Goal: Information Seeking & Learning: Learn about a topic

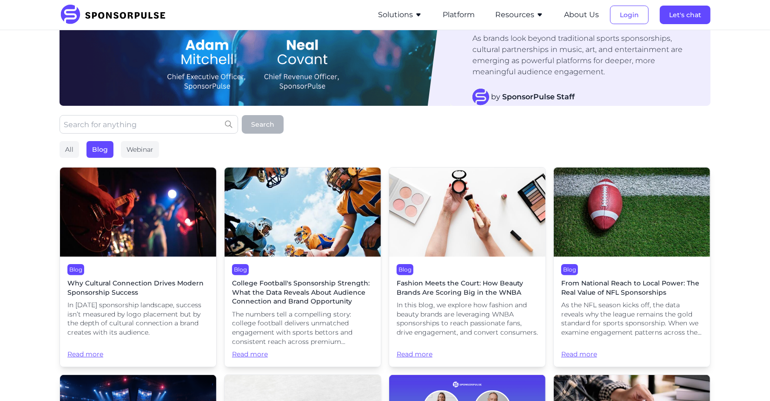
scroll to position [111, 0]
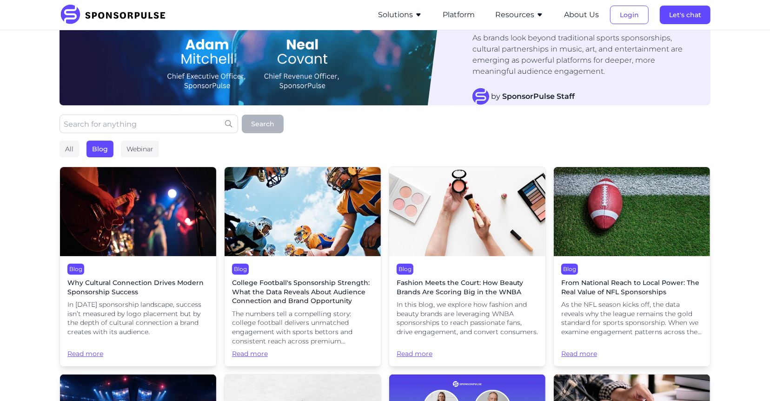
click at [285, 210] on img at bounding box center [302, 211] width 156 height 89
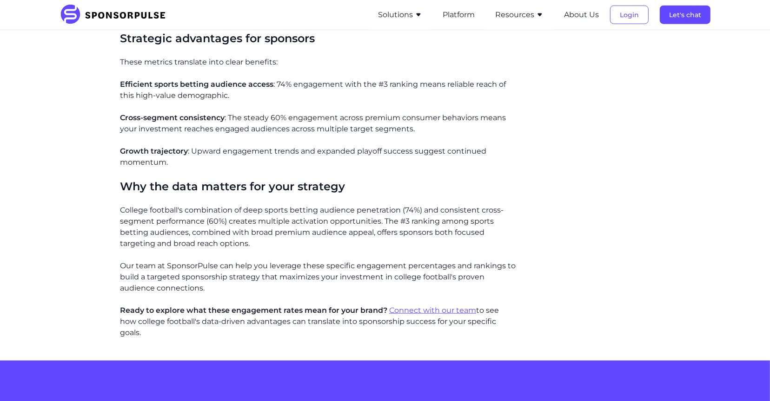
scroll to position [863, 0]
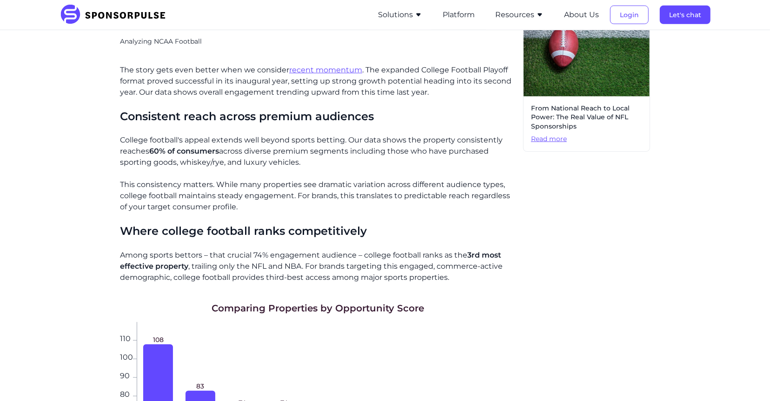
scroll to position [611, 0]
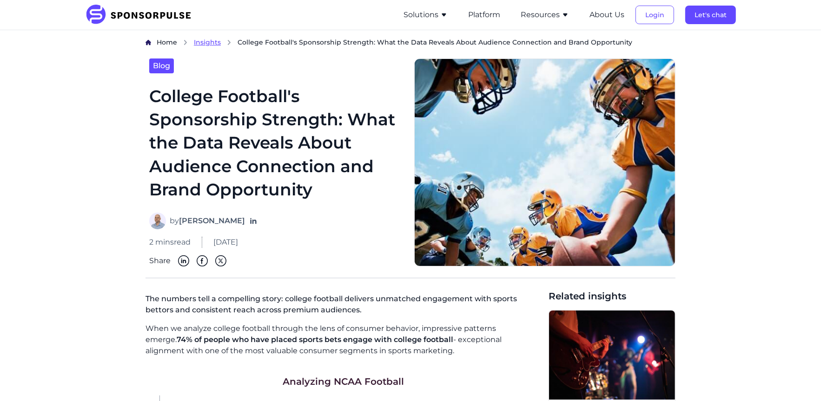
click at [213, 39] on span "Insights" at bounding box center [207, 42] width 27 height 8
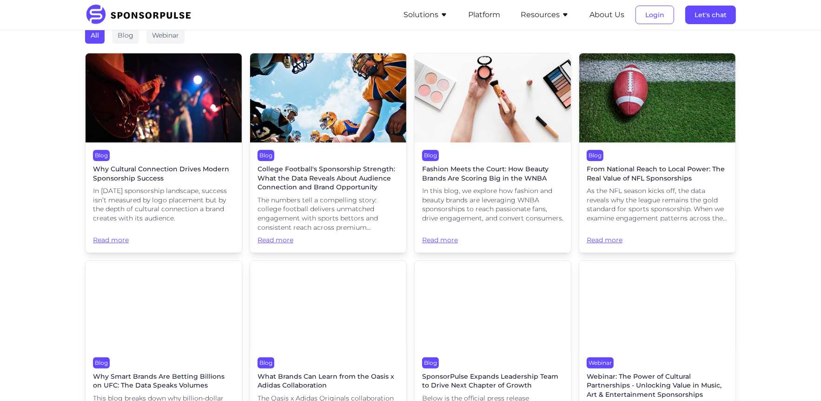
scroll to position [299, 0]
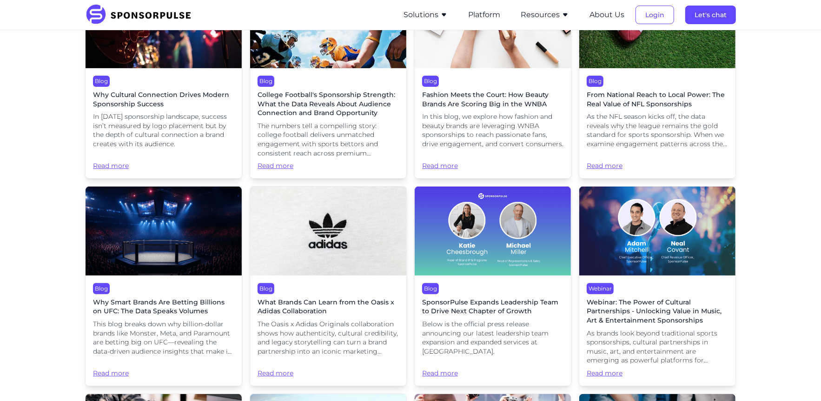
click at [643, 114] on span "As the NFL season kicks off, the data reveals why the league remains the gold s…" at bounding box center [656, 130] width 141 height 36
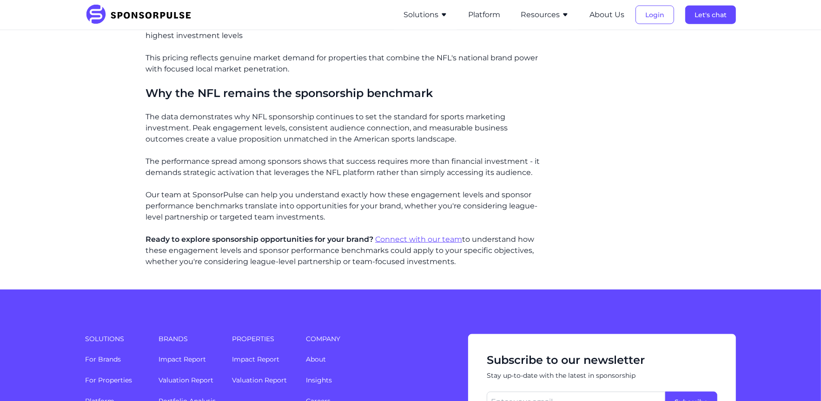
scroll to position [936, 0]
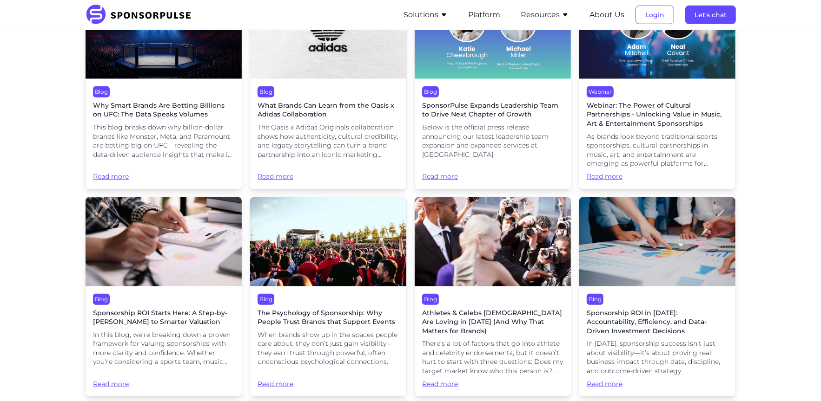
scroll to position [495, 0]
click at [172, 122] on div "Blog Why Smart Brands Are Betting Billions on UFC: The Data Speaks Volumes This…" at bounding box center [164, 134] width 156 height 110
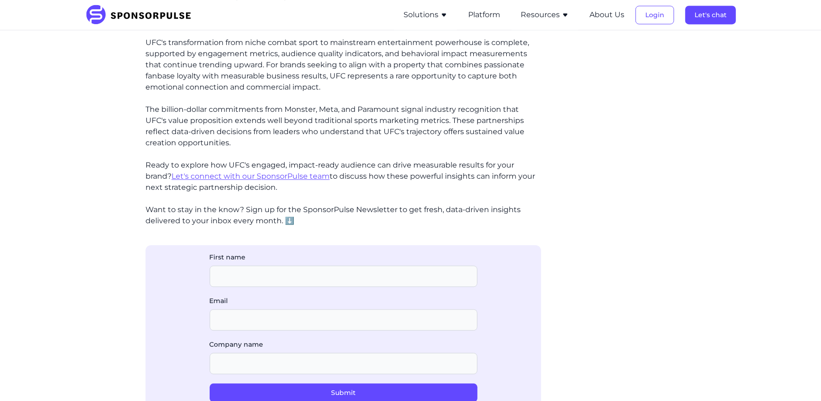
scroll to position [1880, 0]
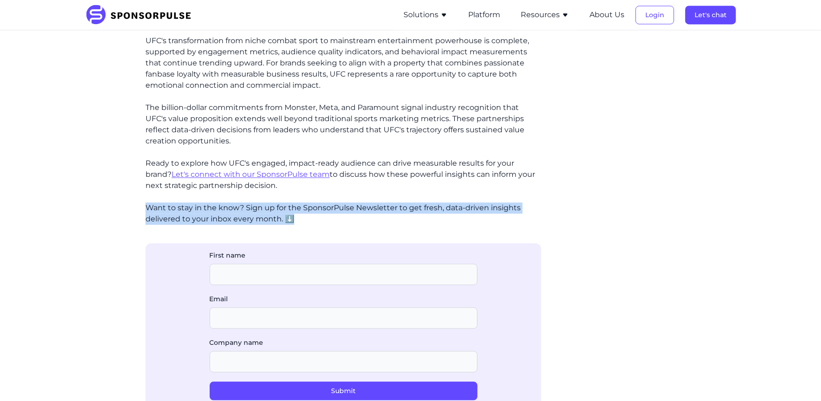
drag, startPoint x: 144, startPoint y: 193, endPoint x: 321, endPoint y: 213, distance: 178.2
copy p "Want to stay in the know? Sign up for the SponsorPulse Newsletter to get fresh,…"
click at [532, 14] on button "Resources" at bounding box center [544, 14] width 48 height 11
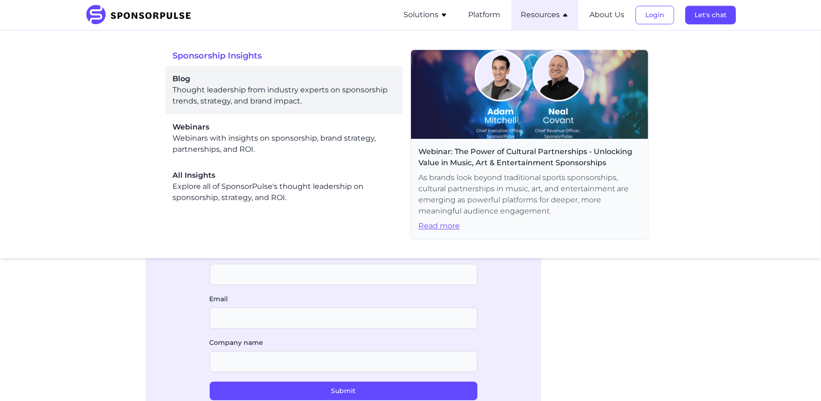
click at [287, 101] on div "Blog Thought leadership from industry experts on sponsorship trends, strategy, …" at bounding box center [283, 89] width 223 height 33
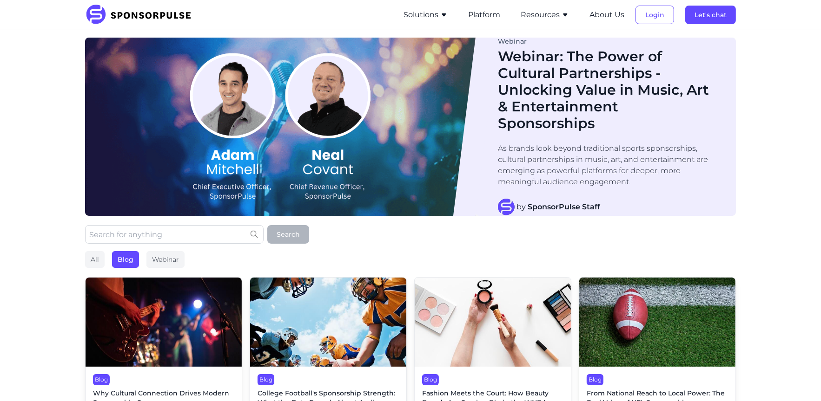
click at [323, 303] on img at bounding box center [328, 322] width 156 height 89
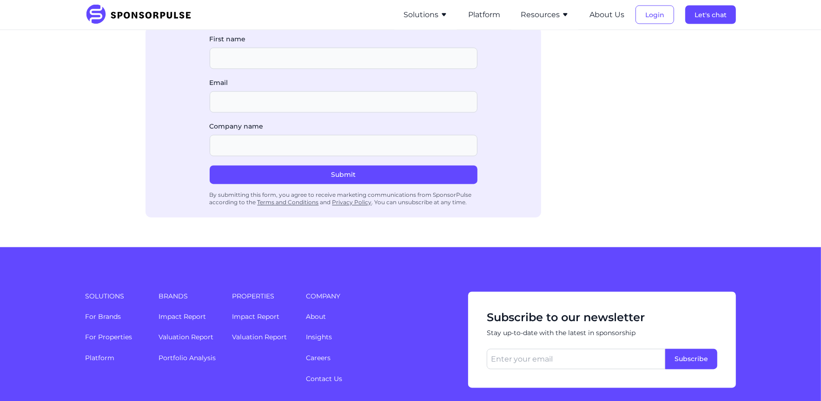
scroll to position [1412, 0]
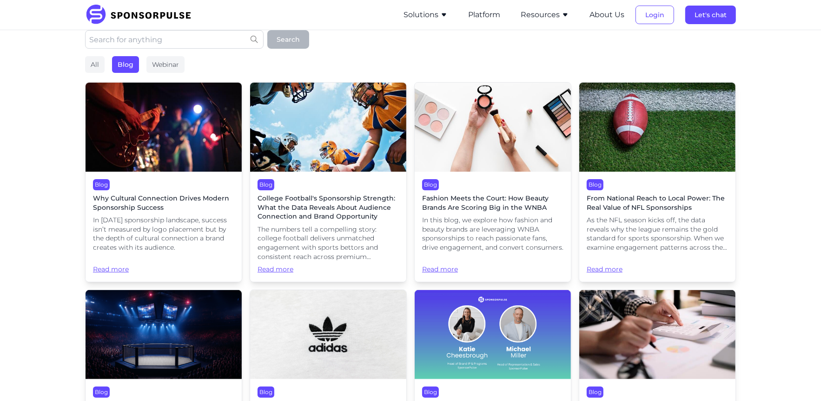
scroll to position [214, 0]
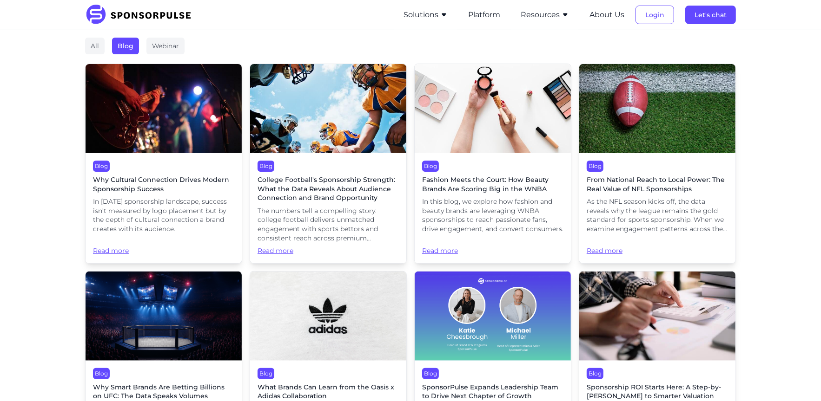
click at [626, 193] on div "Blog From National Reach to Local Power: The Real Value of NFL Sponsorships As …" at bounding box center [657, 208] width 156 height 110
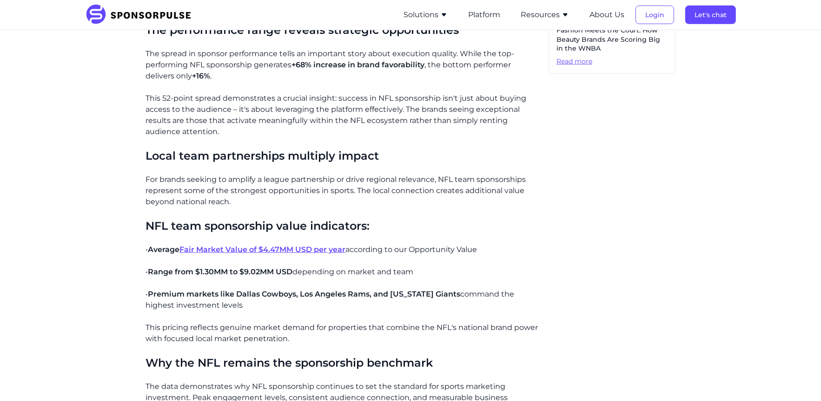
scroll to position [514, 0]
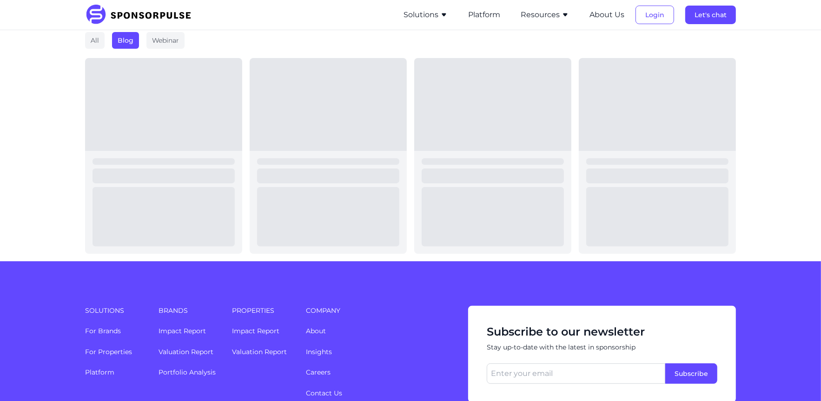
scroll to position [214, 0]
